Goal: Obtain resource: Download file/media

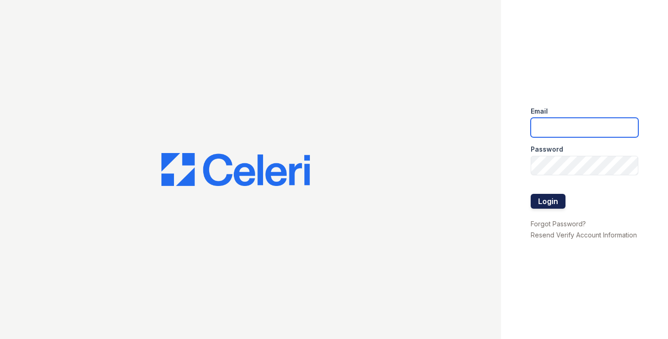
type input "tjackson@samapartments.com"
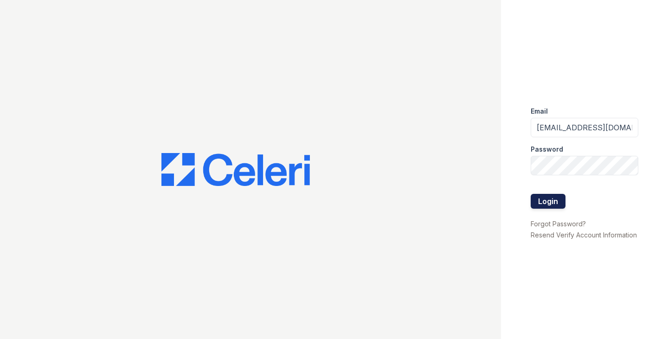
click at [547, 198] on button "Login" at bounding box center [548, 201] width 35 height 15
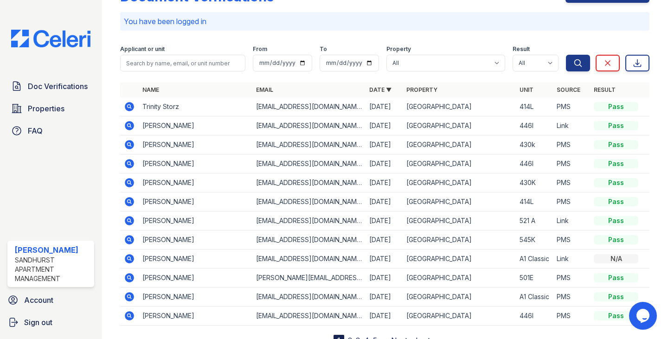
scroll to position [69, 0]
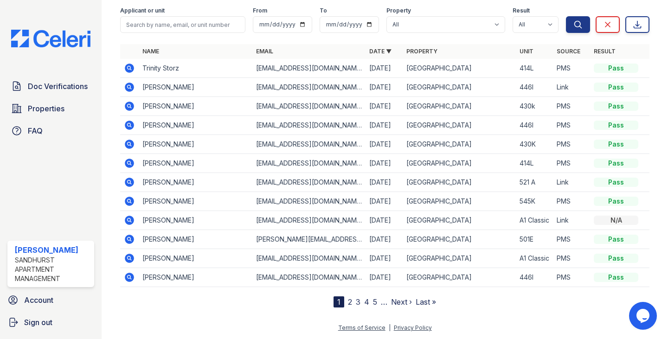
click at [422, 305] on link "Last »" at bounding box center [426, 301] width 20 height 9
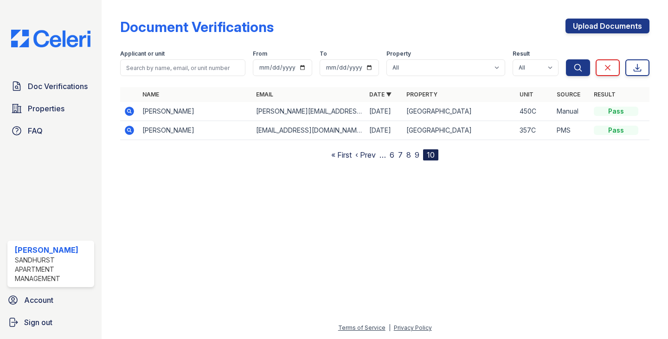
click at [420, 153] on nav "« First ‹ Prev … 6 7 8 9 10" at bounding box center [384, 154] width 107 height 11
click at [415, 157] on link "9" at bounding box center [417, 154] width 5 height 9
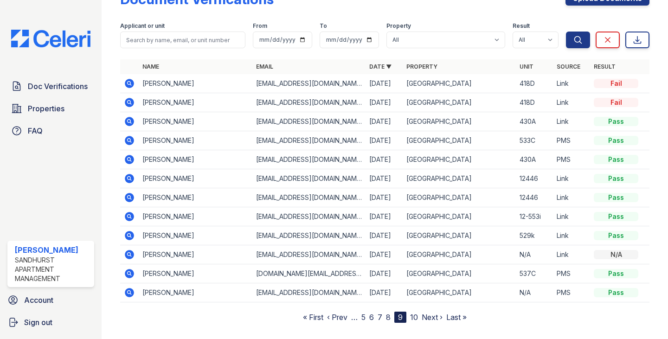
scroll to position [43, 0]
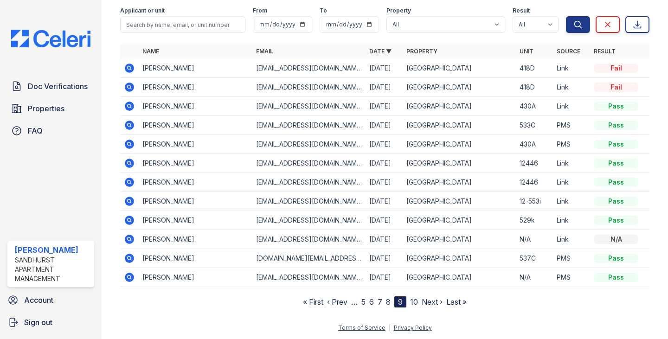
click at [127, 278] on icon at bounding box center [129, 277] width 9 height 9
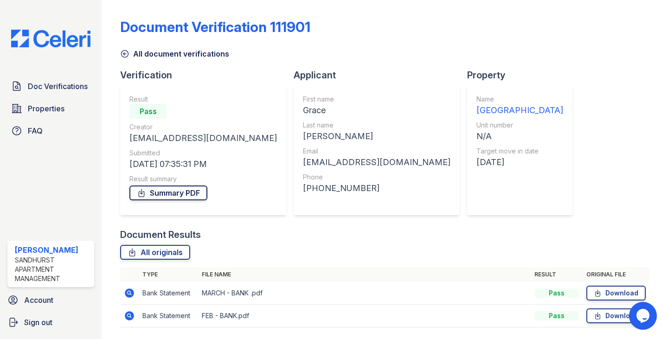
click at [177, 192] on link "Summary PDF" at bounding box center [168, 193] width 78 height 15
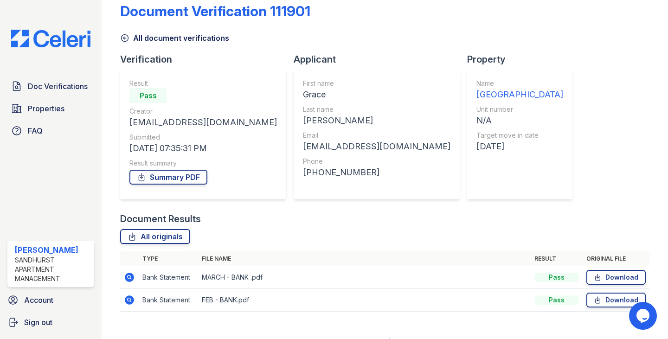
scroll to position [29, 0]
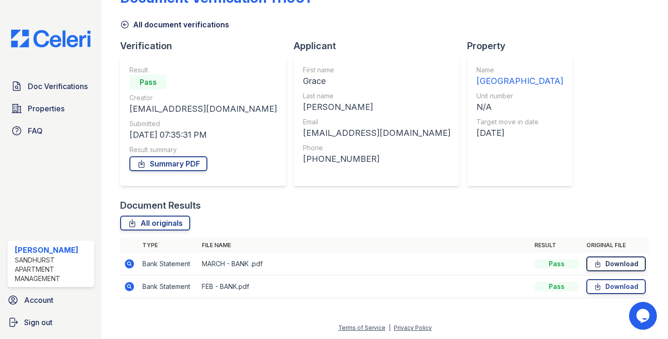
click at [603, 261] on link "Download" at bounding box center [615, 263] width 59 height 15
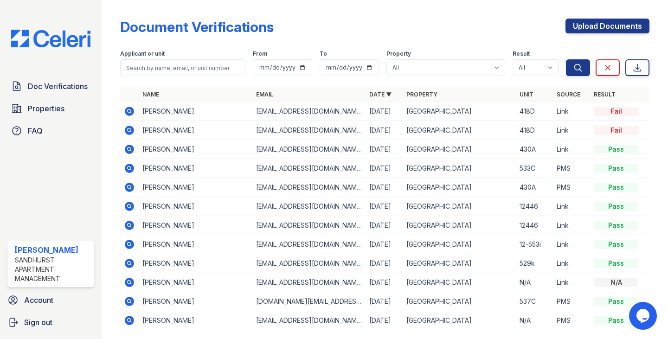
click at [130, 278] on icon at bounding box center [129, 282] width 9 height 9
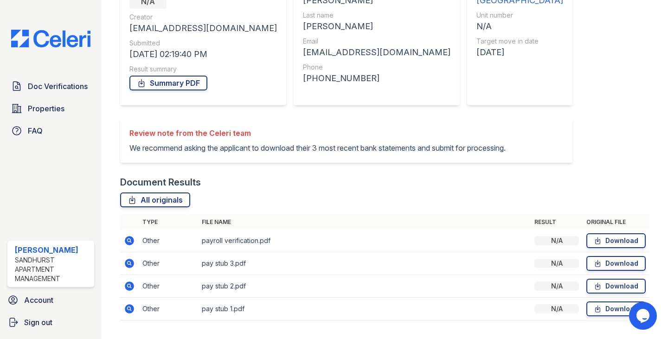
scroll to position [139, 0]
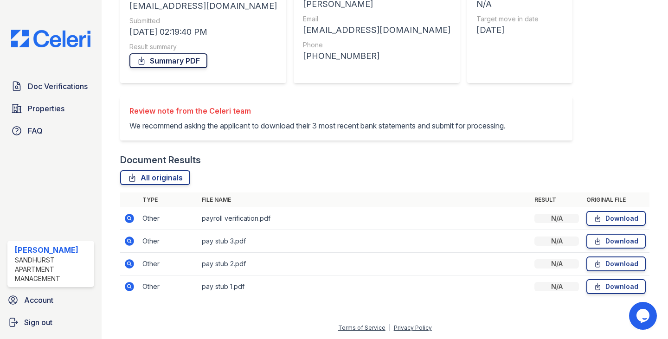
click at [157, 58] on link "Summary PDF" at bounding box center [168, 60] width 78 height 15
